Goal: Use online tool/utility: Utilize a website feature to perform a specific function

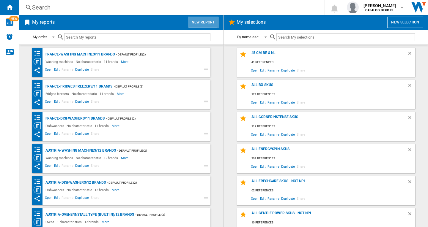
click at [199, 20] on button "New report" at bounding box center [203, 22] width 31 height 11
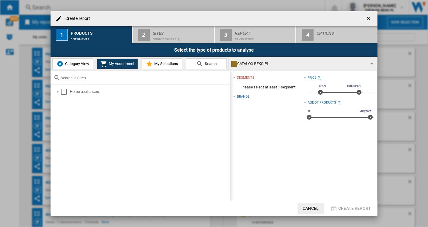
click at [67, 65] on span "Category View" at bounding box center [77, 63] width 26 height 4
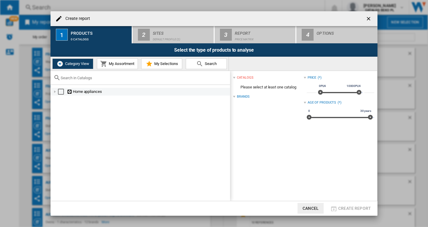
click at [56, 92] on div at bounding box center [55, 92] width 6 height 6
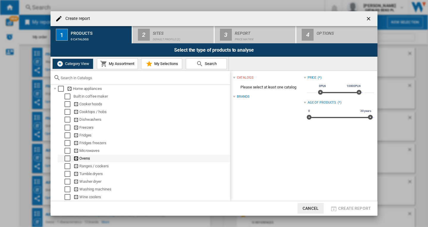
scroll to position [4, 0]
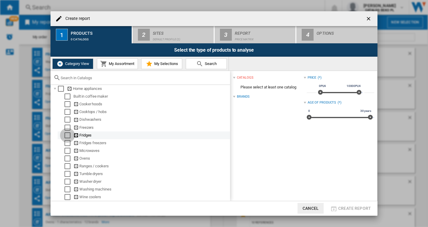
click at [66, 133] on div "Select" at bounding box center [67, 135] width 6 height 6
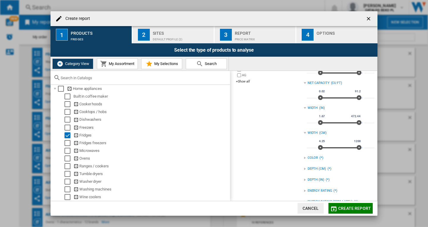
scroll to position [0, 0]
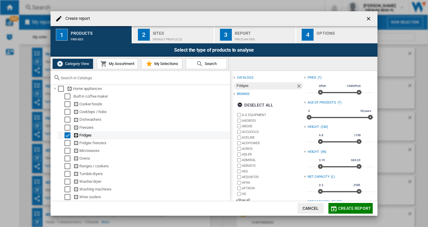
click at [68, 134] on div "Select" at bounding box center [67, 135] width 6 height 6
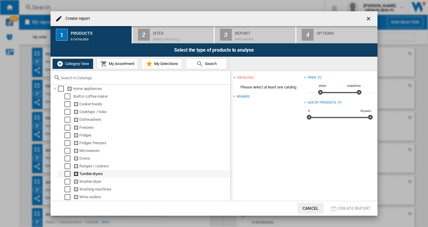
click at [65, 173] on div "Select" at bounding box center [67, 174] width 6 height 6
